Goal: Find contact information: Find contact information

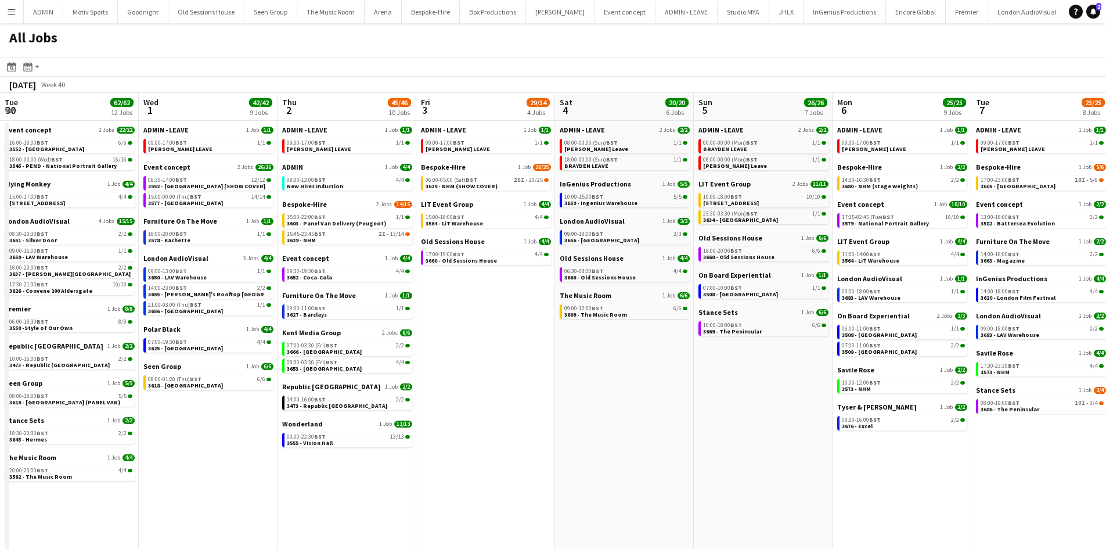
scroll to position [0, 407]
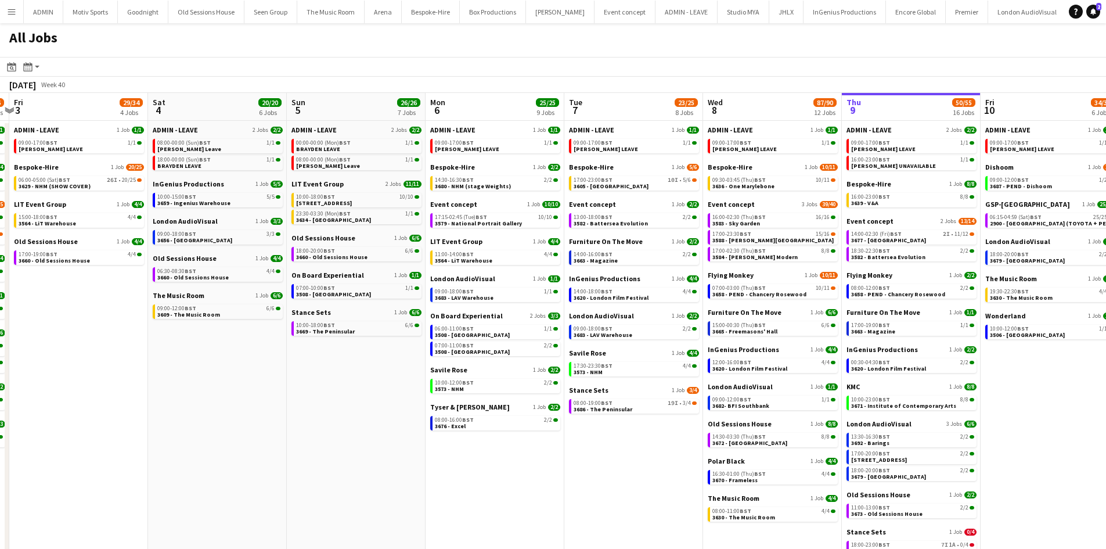
click at [9, 13] on app-icon "Menu" at bounding box center [11, 11] width 9 height 9
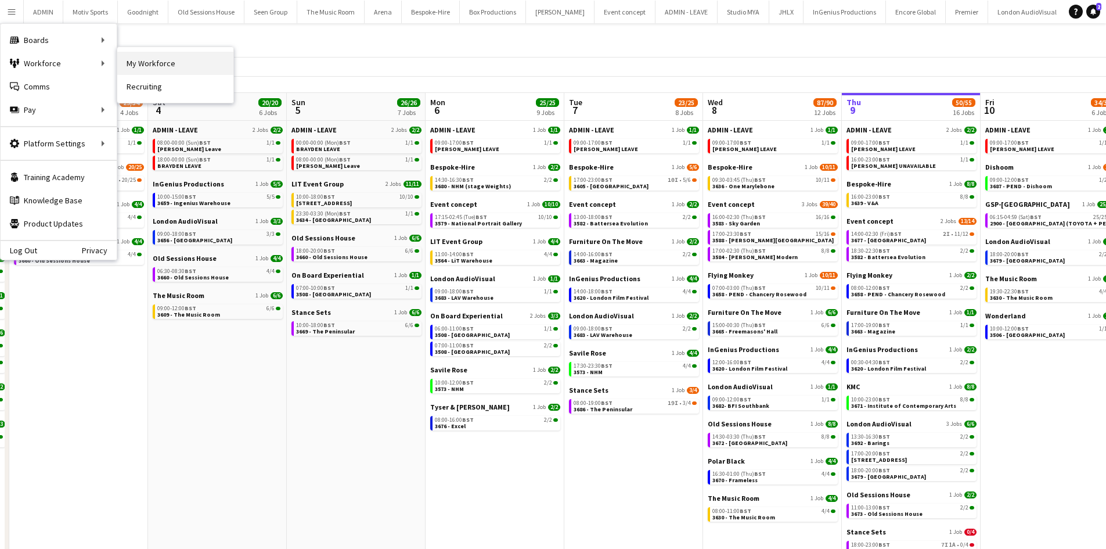
click at [160, 56] on link "My Workforce" at bounding box center [175, 63] width 116 height 23
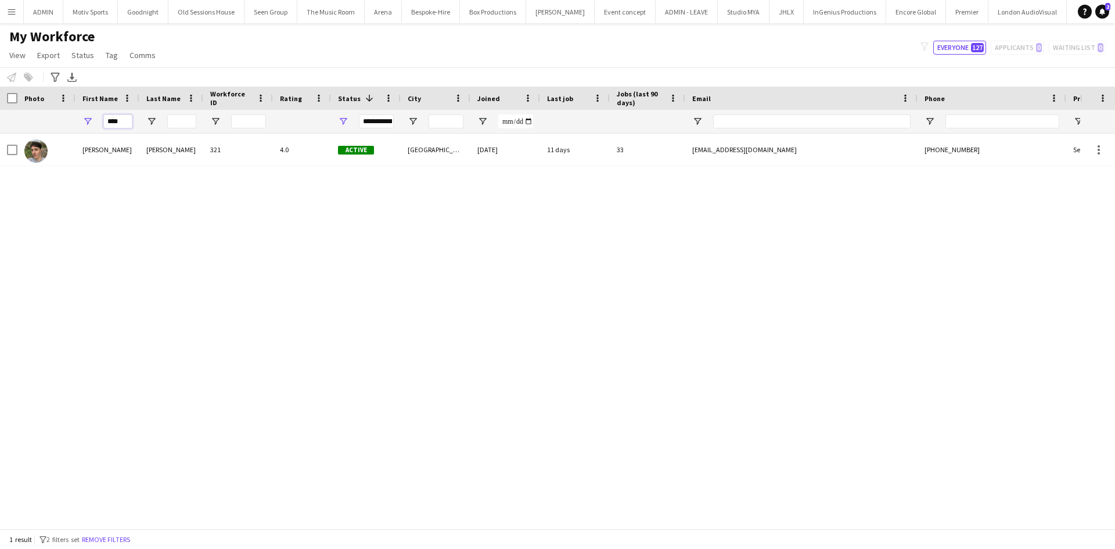
click at [124, 116] on input "****" at bounding box center [117, 121] width 29 height 14
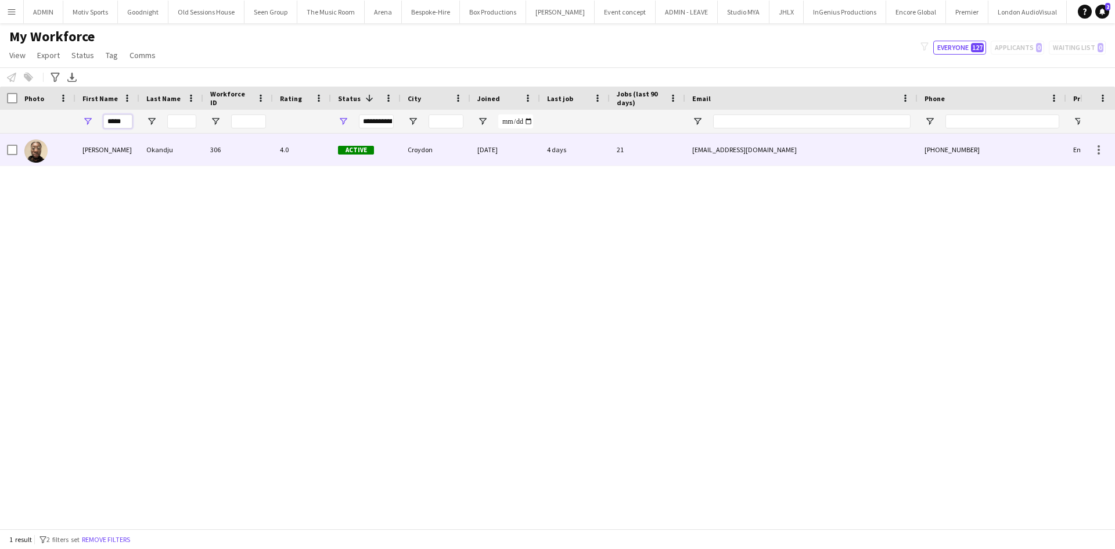
type input "*****"
click at [157, 163] on div "Okandju" at bounding box center [171, 150] width 64 height 32
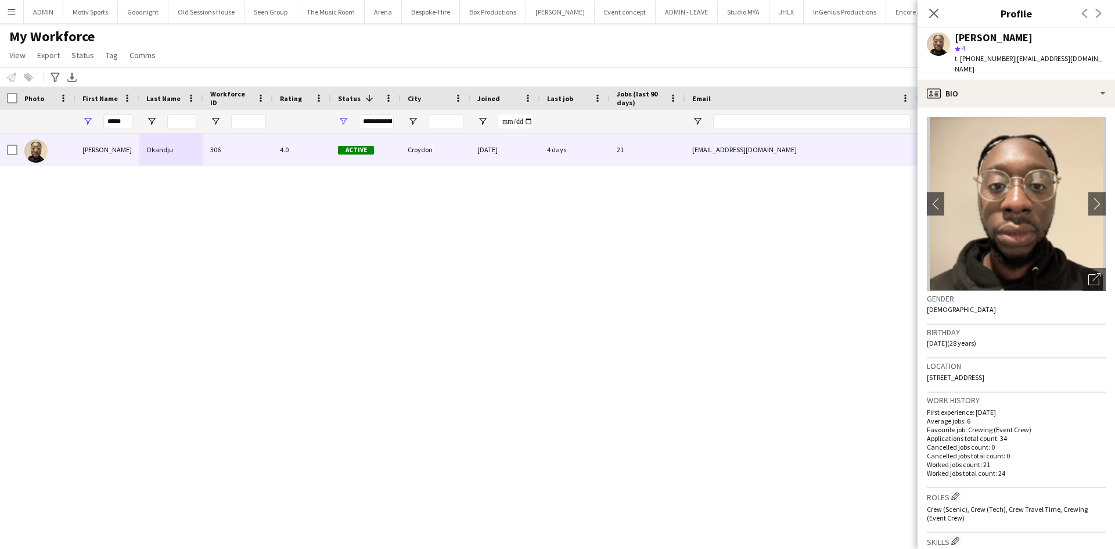
drag, startPoint x: 1075, startPoint y: 34, endPoint x: 954, endPoint y: 34, distance: 121.3
click at [954, 34] on div "[PERSON_NAME] Okandju star 4 t. [PHONE_NUMBER] | [EMAIL_ADDRESS][DOMAIN_NAME]" at bounding box center [1015, 54] width 197 height 52
copy div "[PERSON_NAME]"
drag, startPoint x: 927, startPoint y: 367, endPoint x: 976, endPoint y: 366, distance: 49.9
click at [976, 373] on span "[STREET_ADDRESS]" at bounding box center [955, 377] width 57 height 9
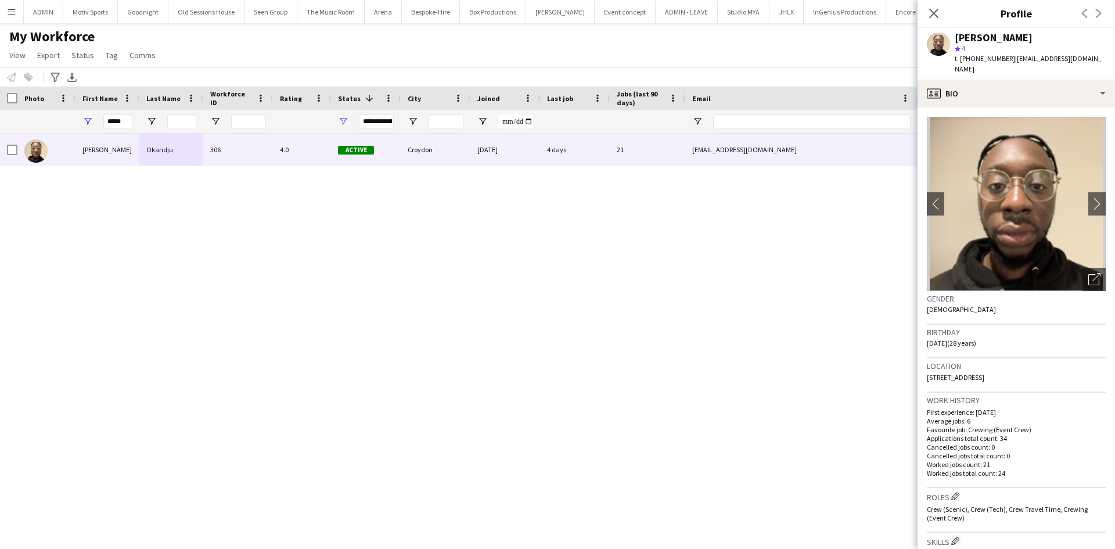
copy span "[STREET_ADDRESS]"
drag, startPoint x: 999, startPoint y: 369, endPoint x: 1022, endPoint y: 369, distance: 23.2
click at [984, 373] on span "[STREET_ADDRESS]" at bounding box center [955, 377] width 57 height 9
copy span "Croydon"
drag, startPoint x: 1055, startPoint y: 363, endPoint x: 1028, endPoint y: 366, distance: 27.4
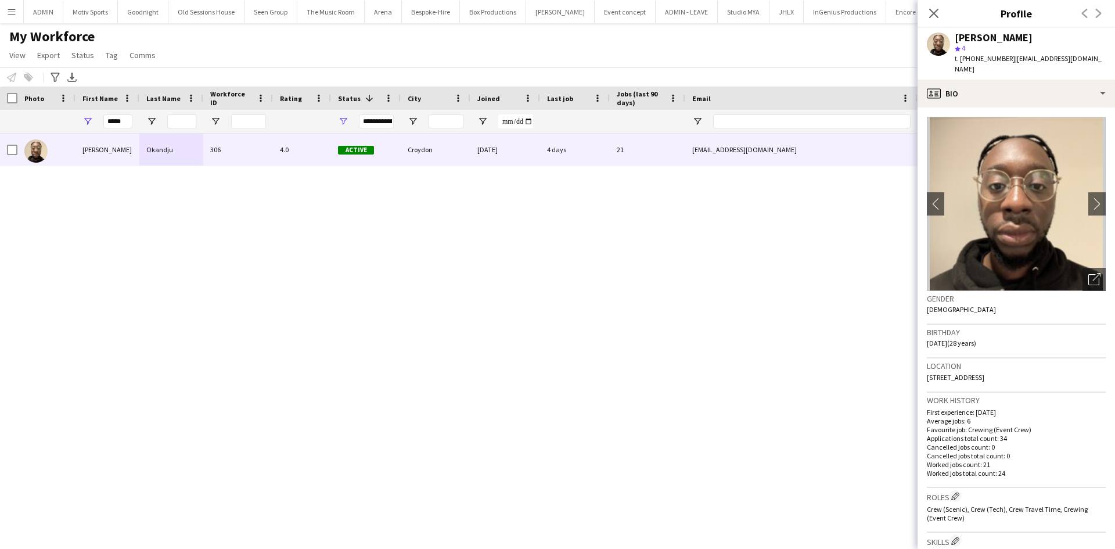
click at [1028, 366] on div "Location [STREET_ADDRESS]" at bounding box center [1016, 375] width 179 height 34
copy span "CR0 2UA"
click at [1093, 58] on div "[PERSON_NAME] Okandju star 4 t. [PHONE_NUMBER] | [EMAIL_ADDRESS][DOMAIN_NAME]" at bounding box center [1015, 54] width 197 height 52
drag, startPoint x: 1004, startPoint y: 55, endPoint x: 960, endPoint y: 58, distance: 44.2
click at [960, 58] on span "t. [PHONE_NUMBER]" at bounding box center [984, 58] width 60 height 9
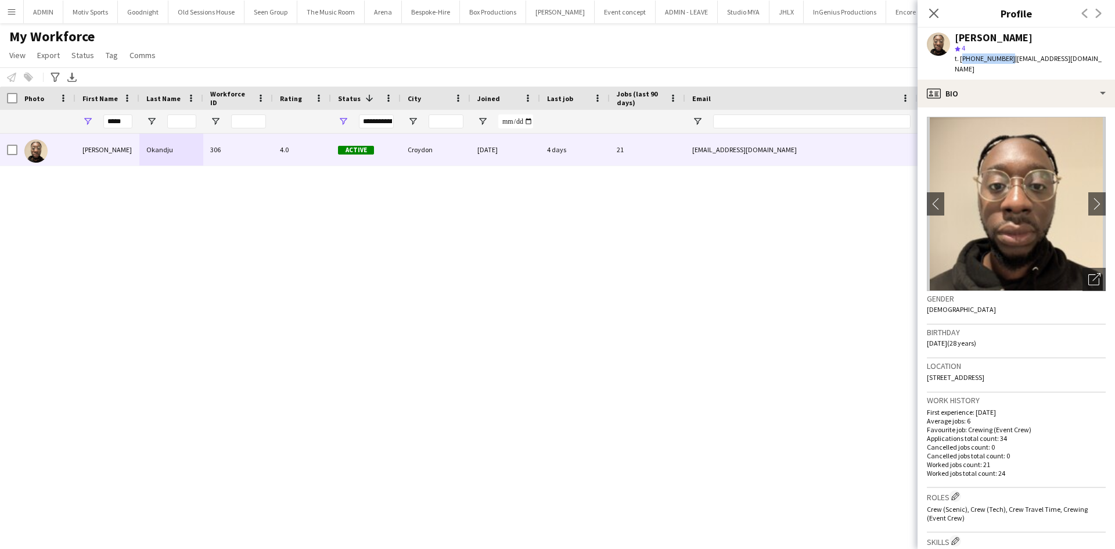
copy span "[PHONE_NUMBER]"
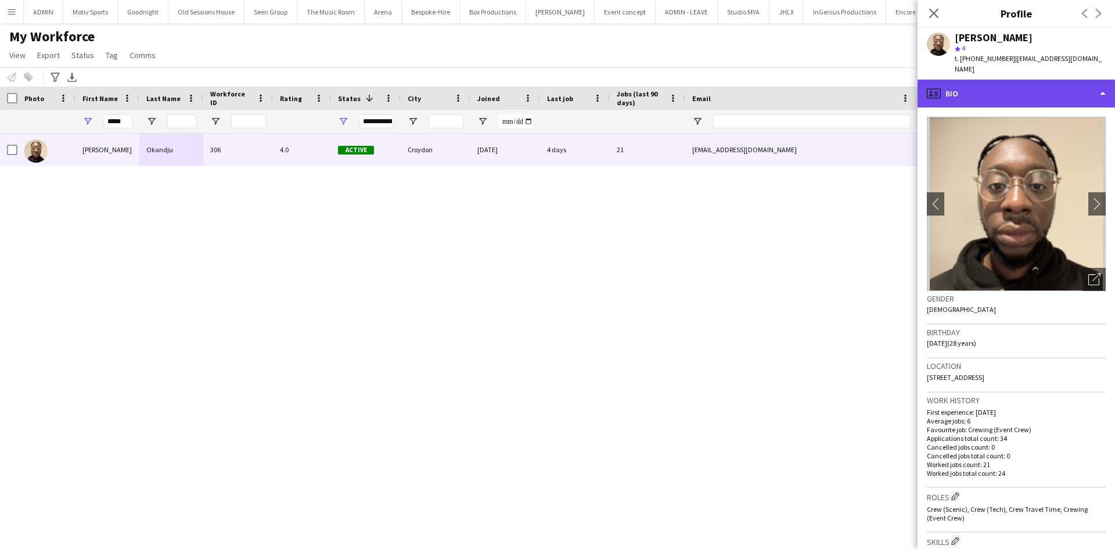
click at [1015, 80] on div "profile Bio" at bounding box center [1015, 94] width 197 height 28
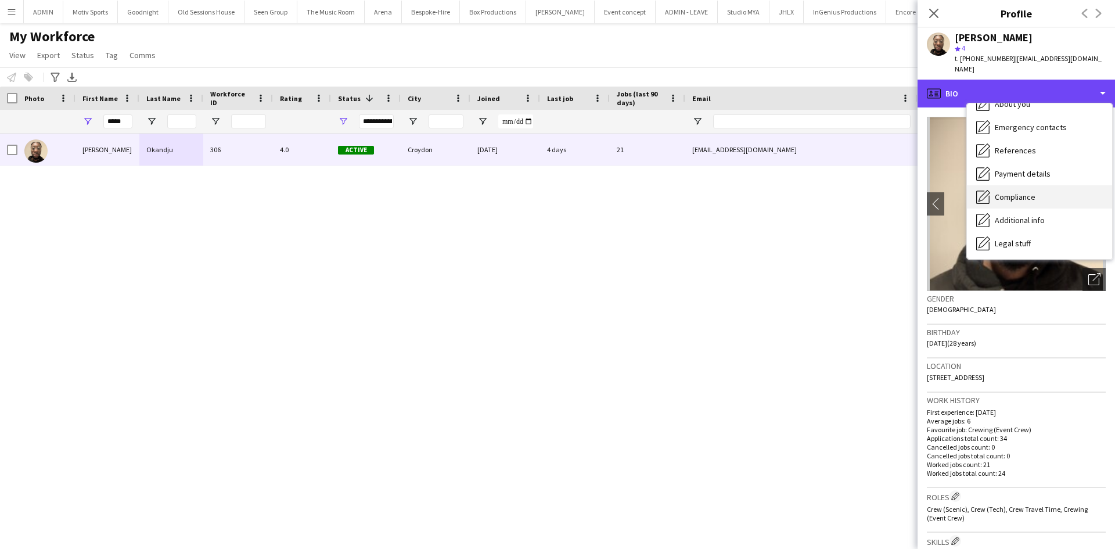
scroll to position [295, 0]
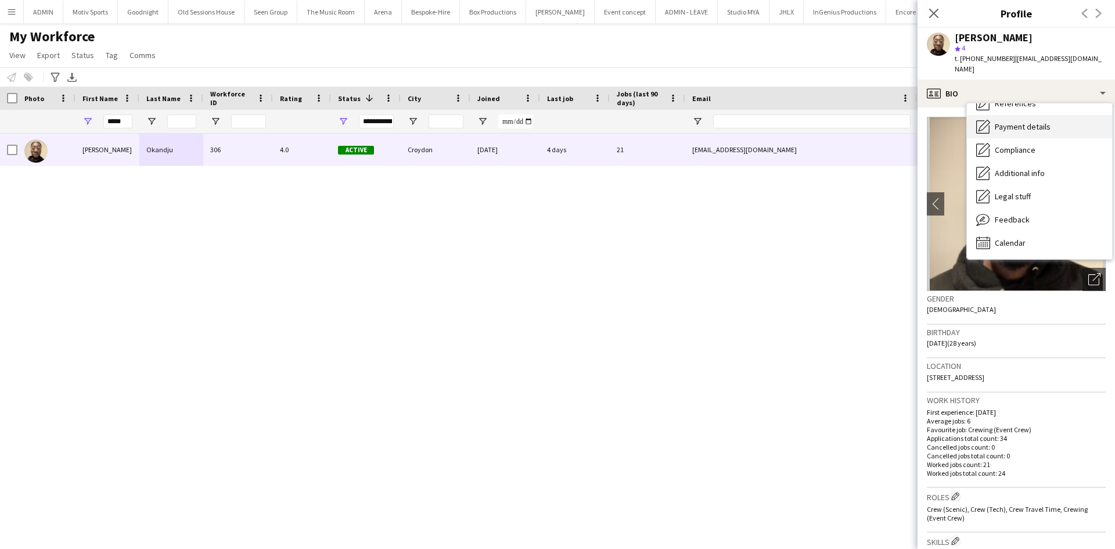
click at [1033, 122] on div "Payment details Payment details" at bounding box center [1039, 126] width 145 height 23
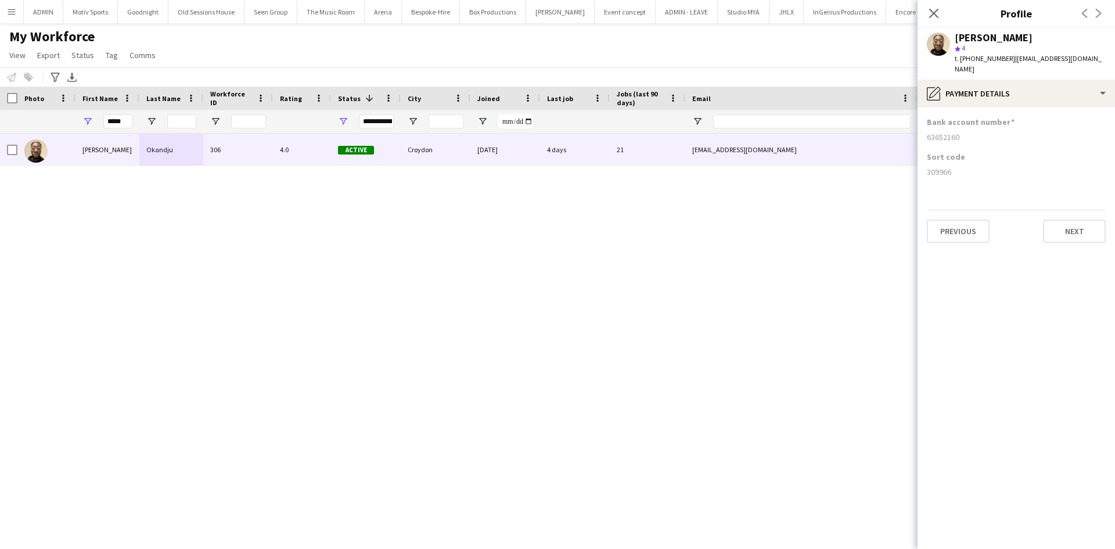
drag, startPoint x: 964, startPoint y: 125, endPoint x: 927, endPoint y: 128, distance: 37.3
click at [927, 132] on div "63652160" at bounding box center [1016, 137] width 179 height 10
copy div "63652160"
click at [966, 167] on div "309966" at bounding box center [1016, 172] width 179 height 10
drag, startPoint x: 959, startPoint y: 163, endPoint x: 928, endPoint y: 163, distance: 31.3
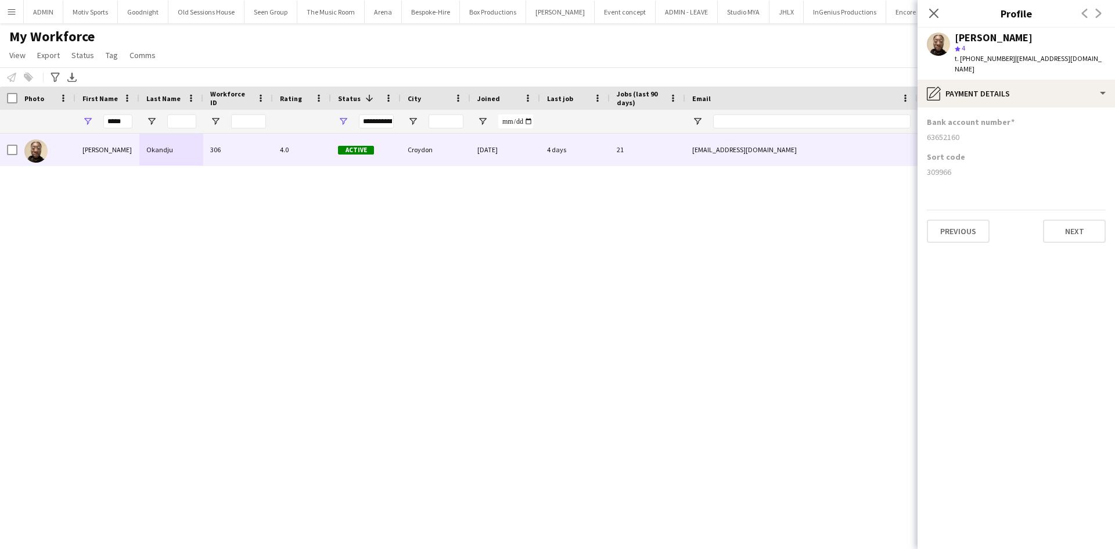
click at [928, 167] on div "309966" at bounding box center [1016, 172] width 179 height 10
copy div "309966"
